Goal: Check status: Check status

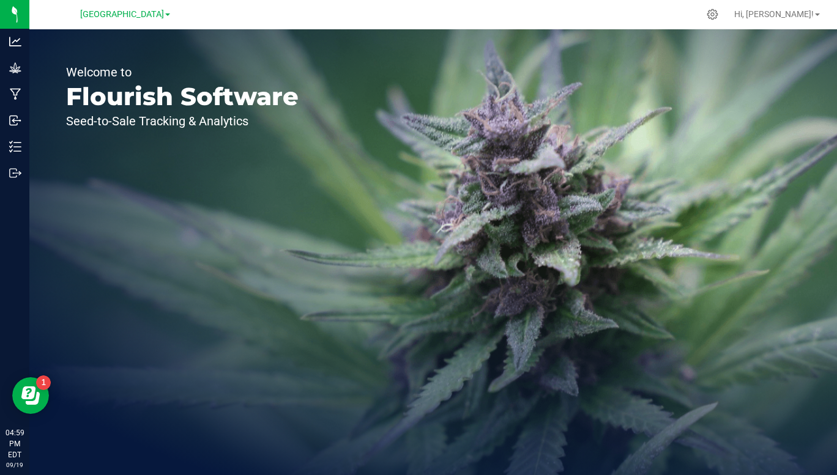
click at [164, 14] on span "[GEOGRAPHIC_DATA]" at bounding box center [122, 14] width 84 height 10
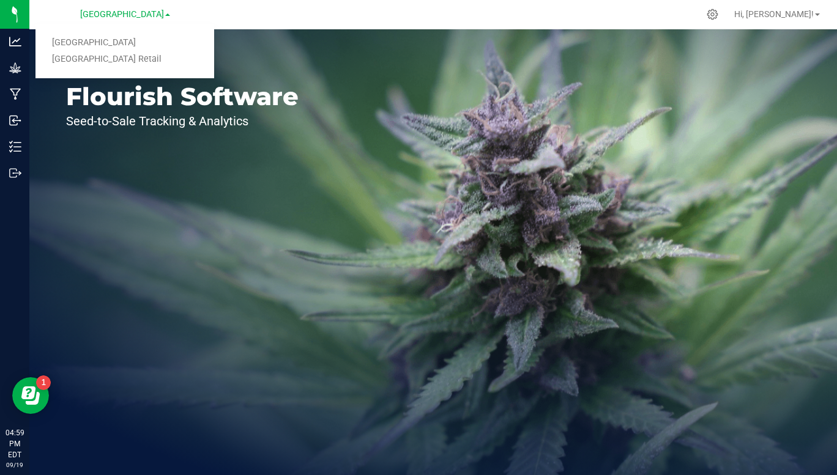
click at [121, 63] on link "[GEOGRAPHIC_DATA] Retail" at bounding box center [124, 59] width 179 height 17
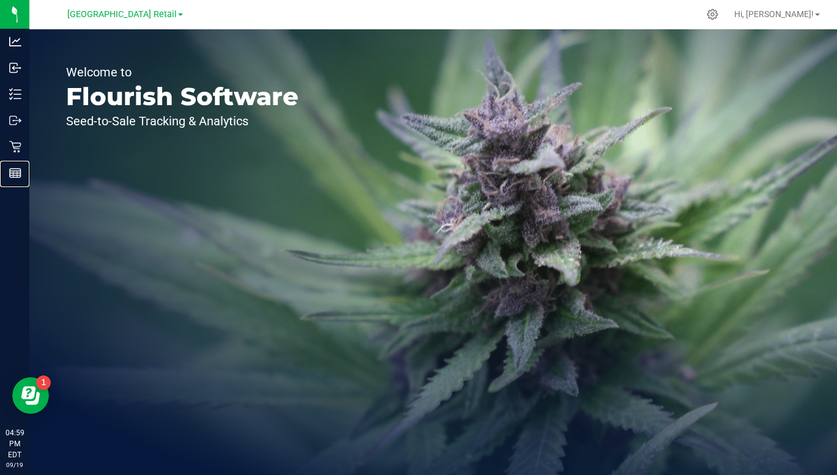
click at [16, 176] on line at bounding box center [15, 176] width 11 height 0
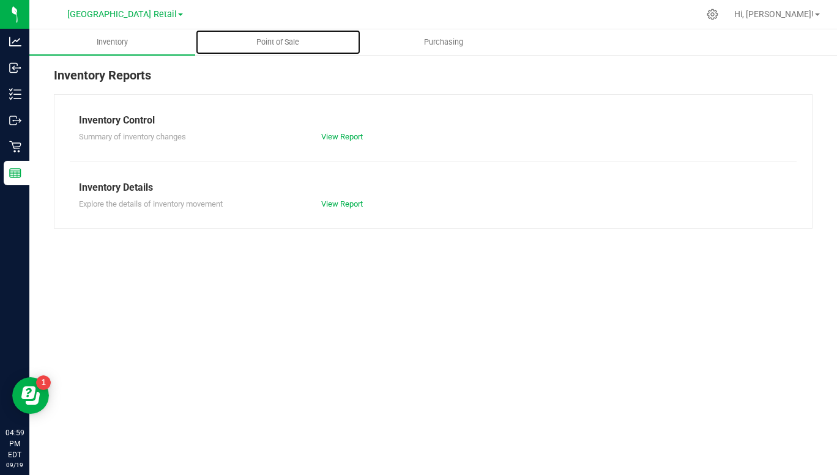
click at [279, 42] on span "Point of Sale" at bounding box center [278, 42] width 76 height 11
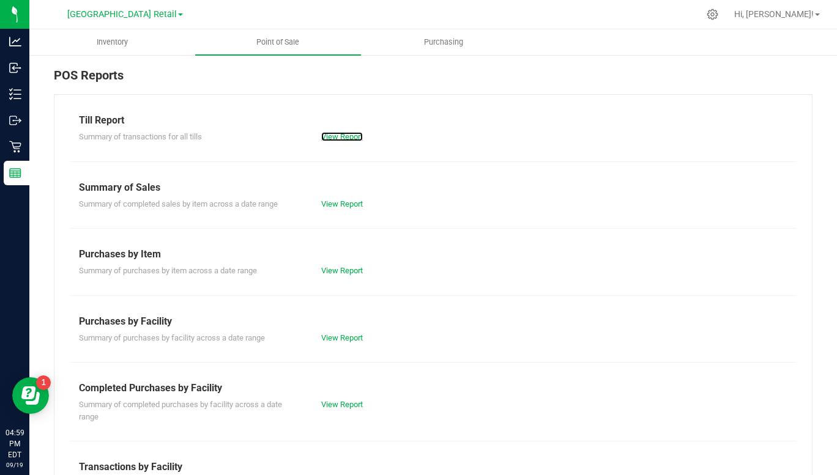
click at [338, 138] on link "View Report" at bounding box center [342, 136] width 42 height 9
